Goal: Navigation & Orientation: Find specific page/section

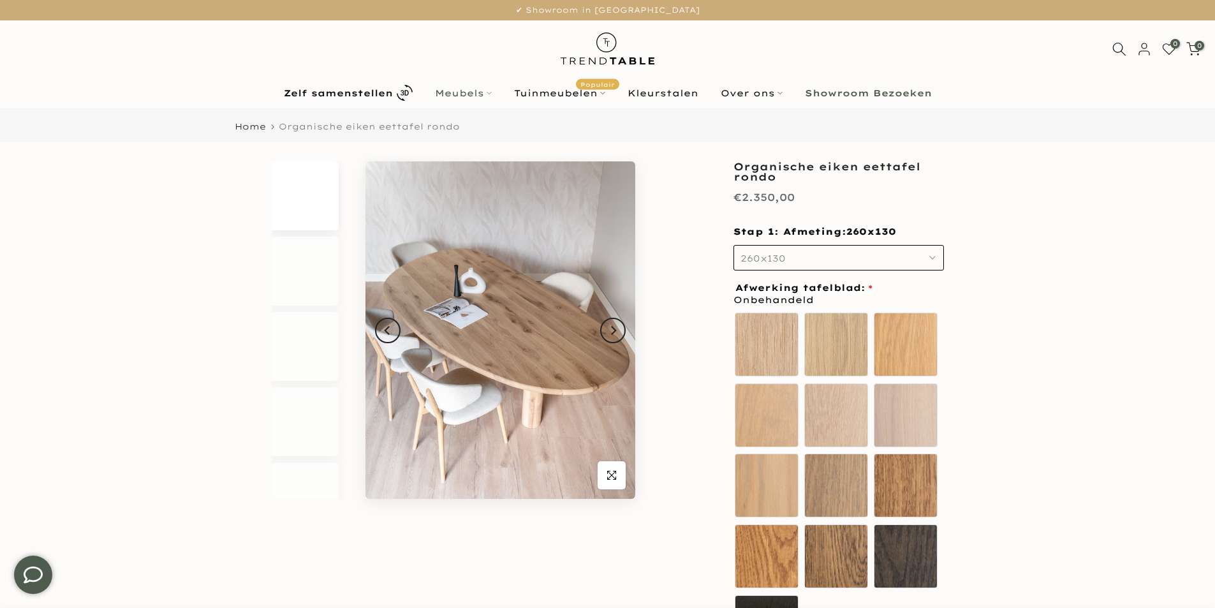
click at [468, 92] on link "Meubels" at bounding box center [463, 92] width 79 height 15
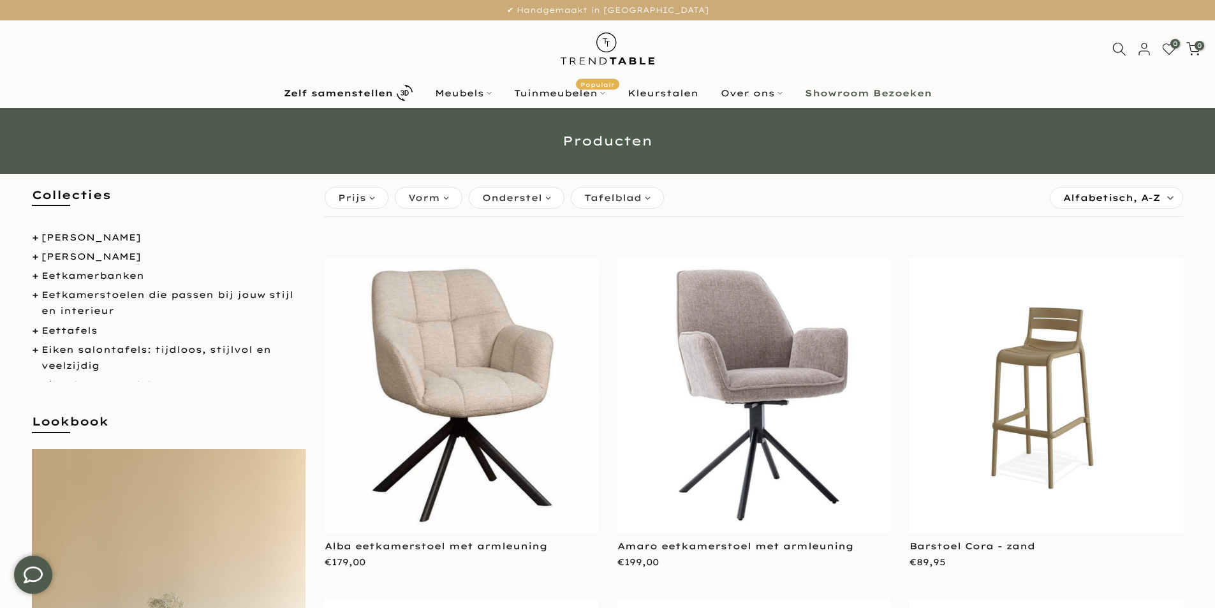
scroll to position [191, 0]
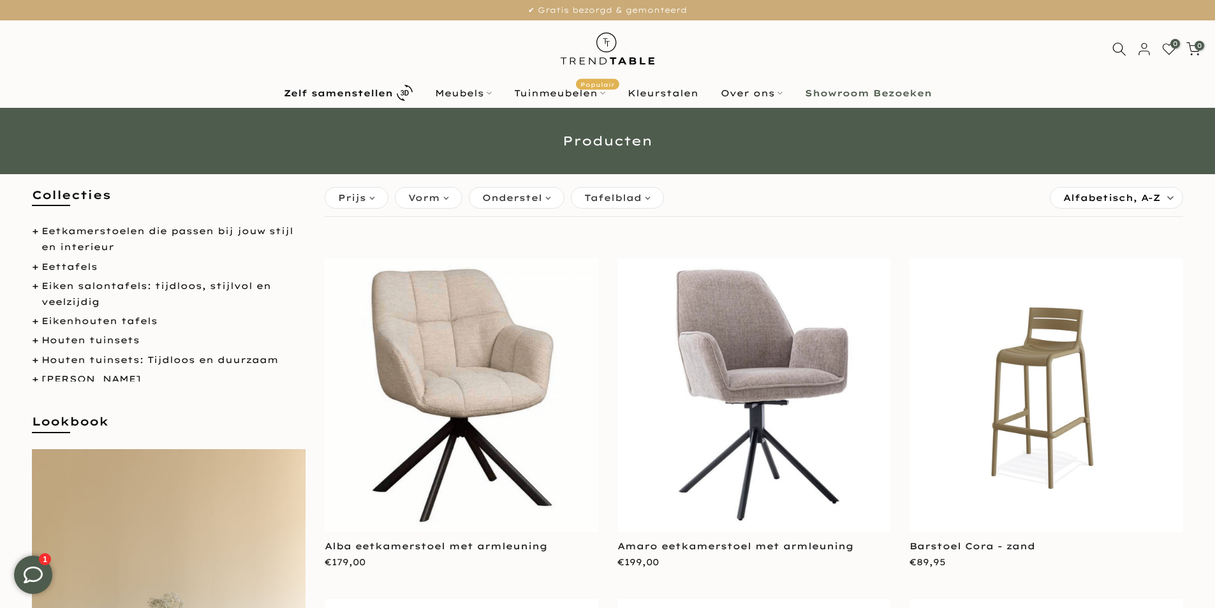
click at [38, 319] on li "Eikenhouten tafels" at bounding box center [169, 321] width 274 height 16
click at [76, 319] on link "Eikenhouten tafels" at bounding box center [99, 320] width 116 height 11
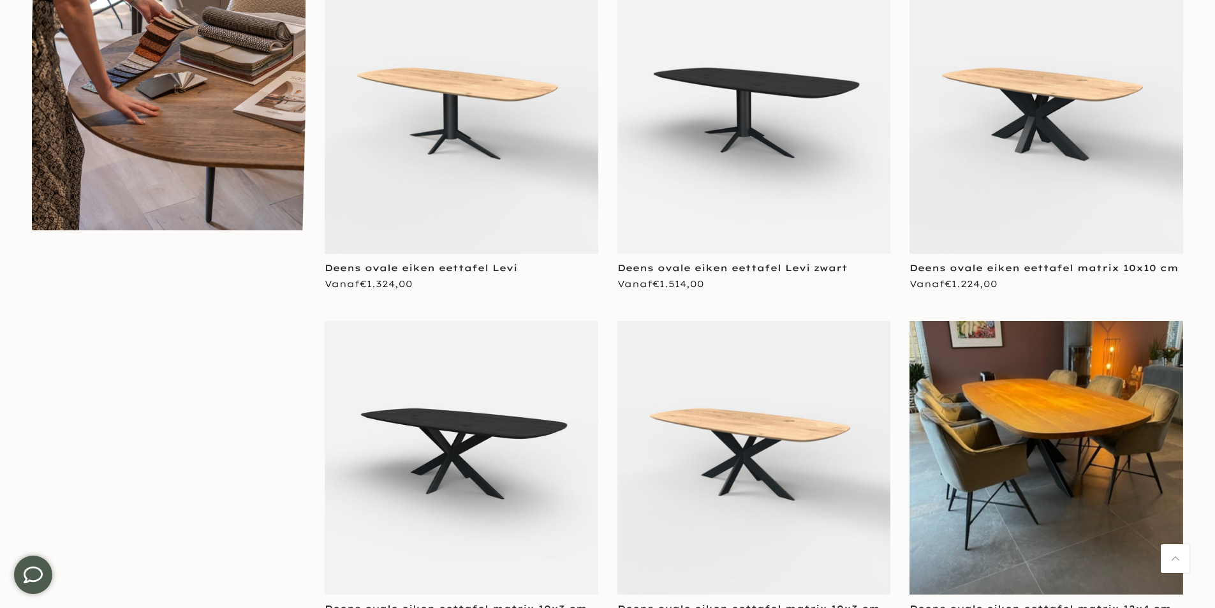
scroll to position [1084, 0]
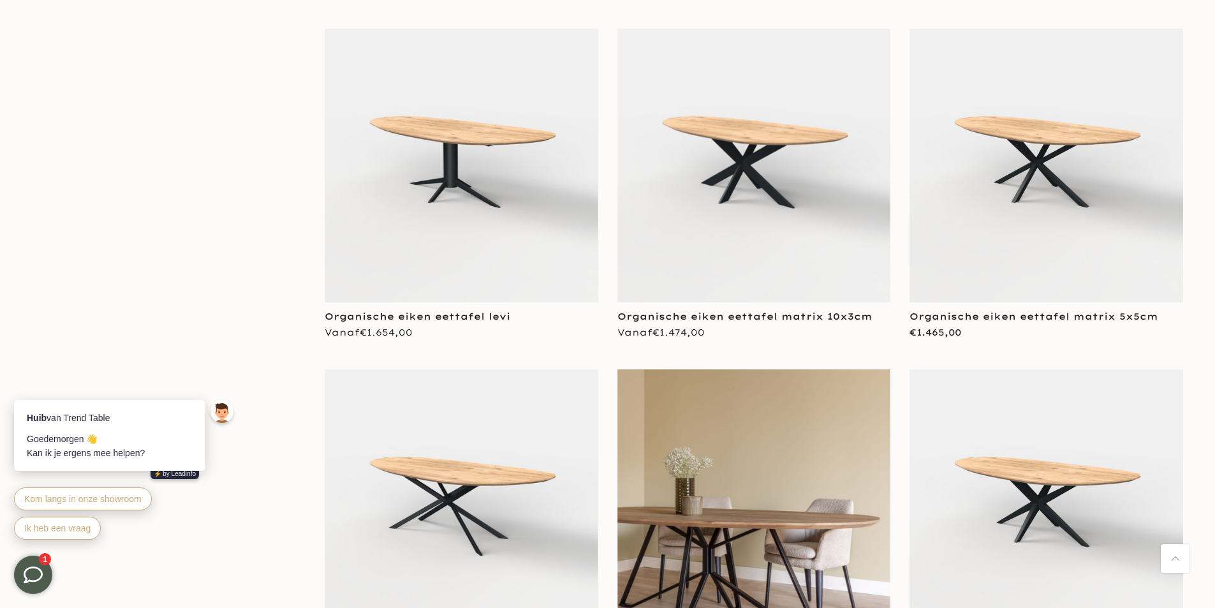
scroll to position [5167, 0]
